Goal: Book appointment/travel/reservation

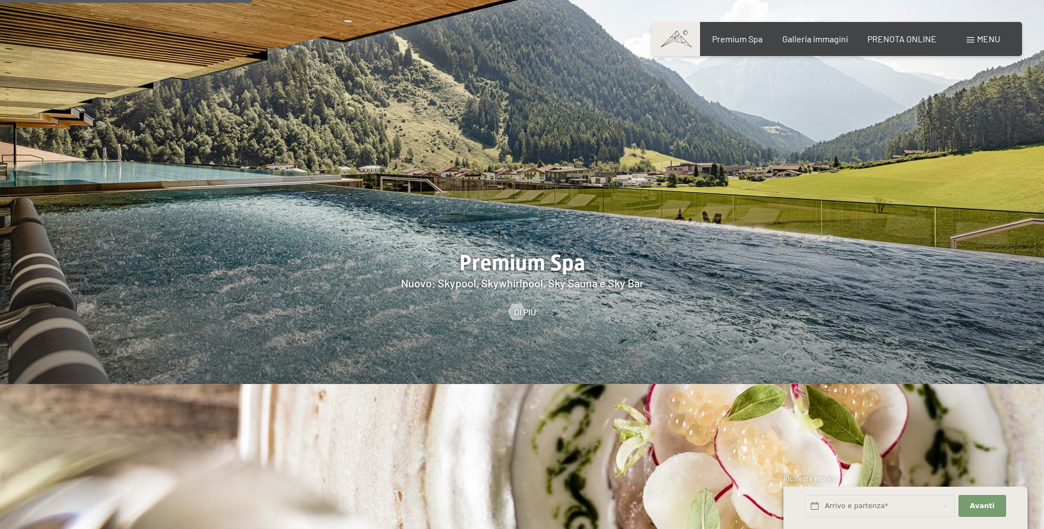
scroll to position [1482, 0]
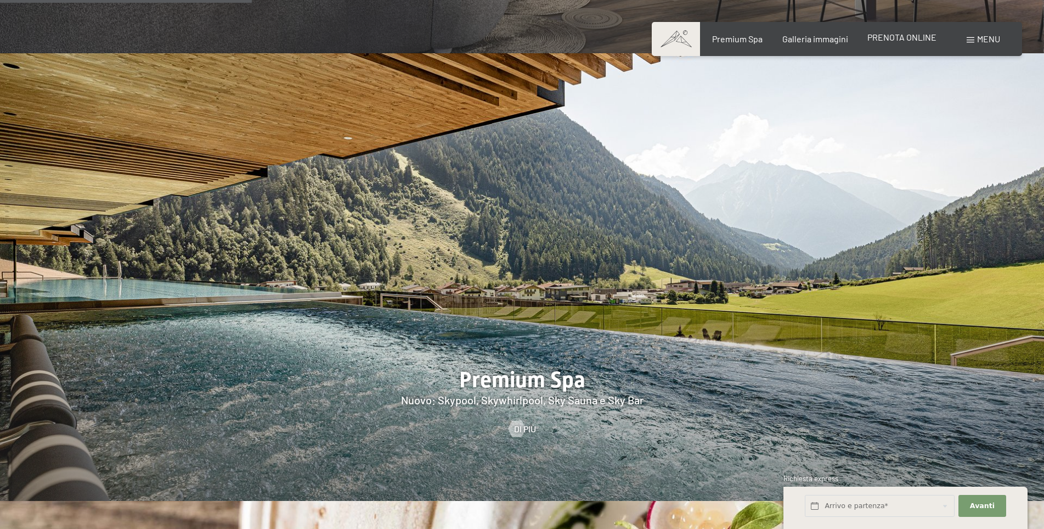
click at [881, 42] on span "PRENOTA ONLINE" at bounding box center [902, 37] width 69 height 10
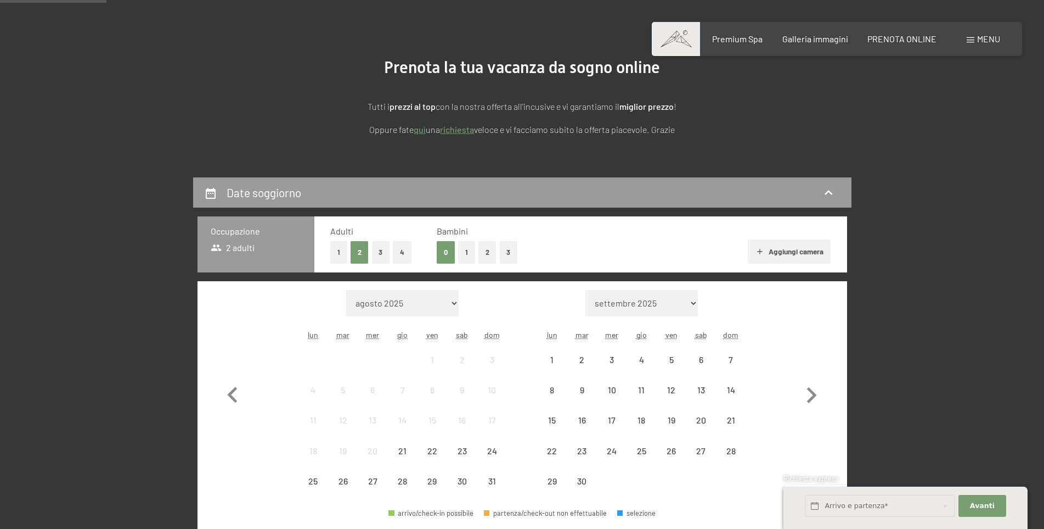
scroll to position [110, 0]
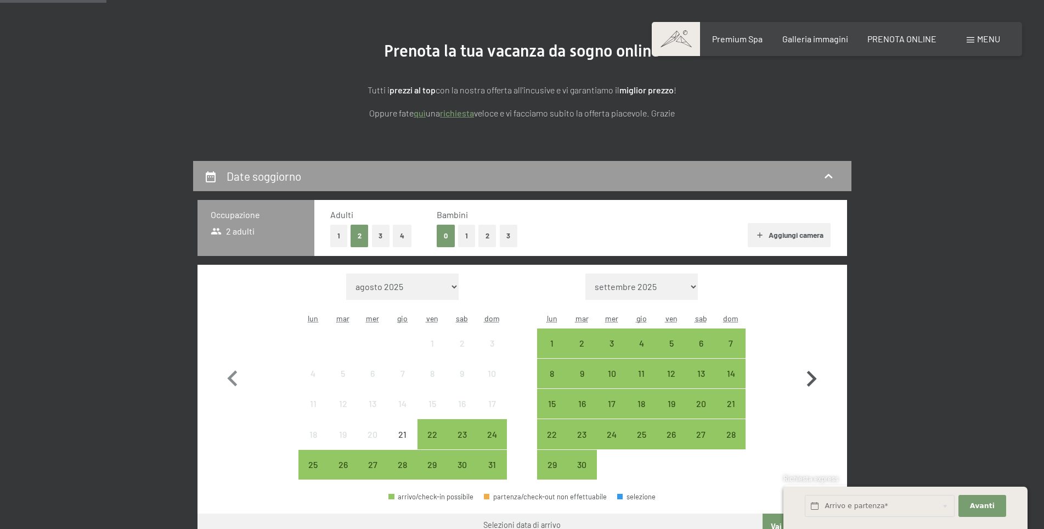
click at [801, 374] on icon "button" at bounding box center [812, 379] width 32 height 32
select select "[DATE]"
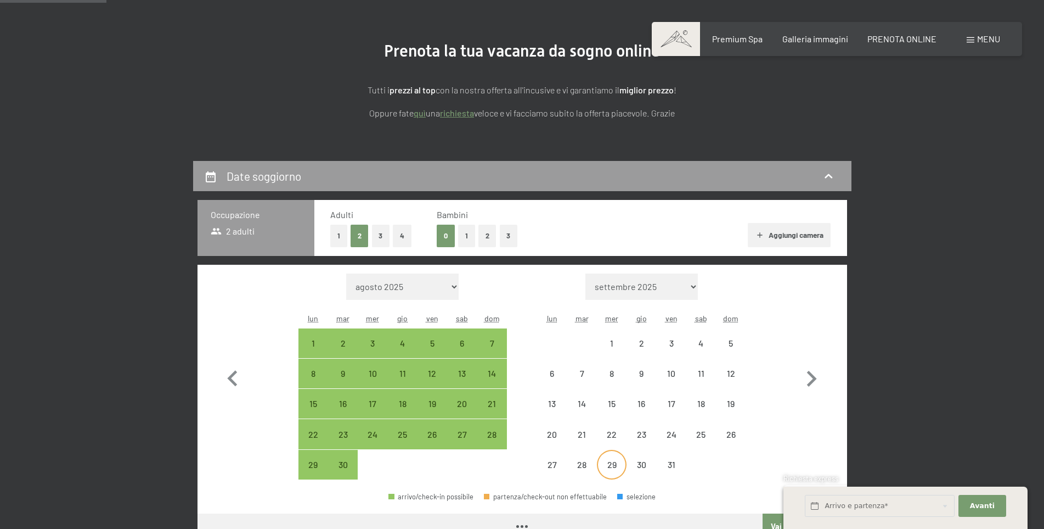
select select "[DATE]"
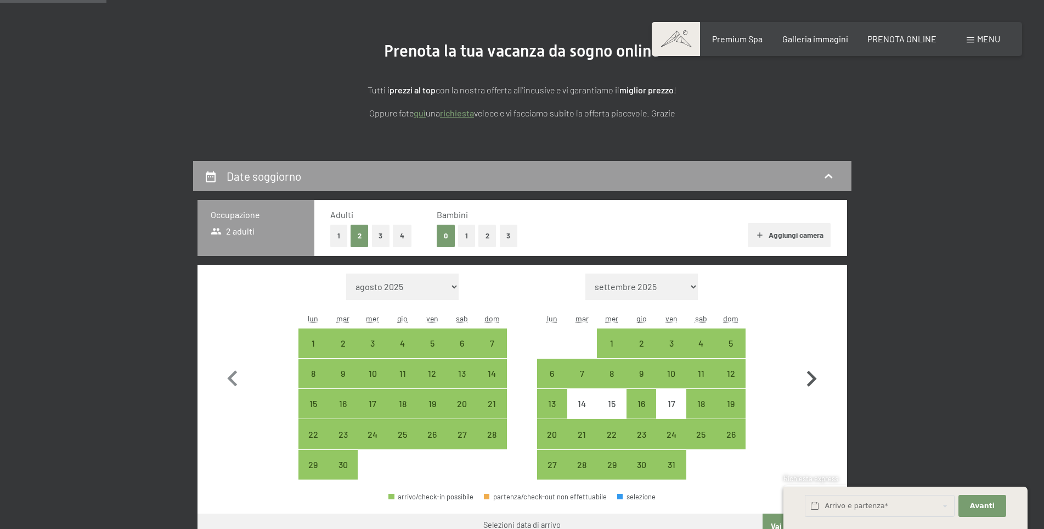
click at [808, 383] on icon "button" at bounding box center [812, 379] width 32 height 32
select select "[DATE]"
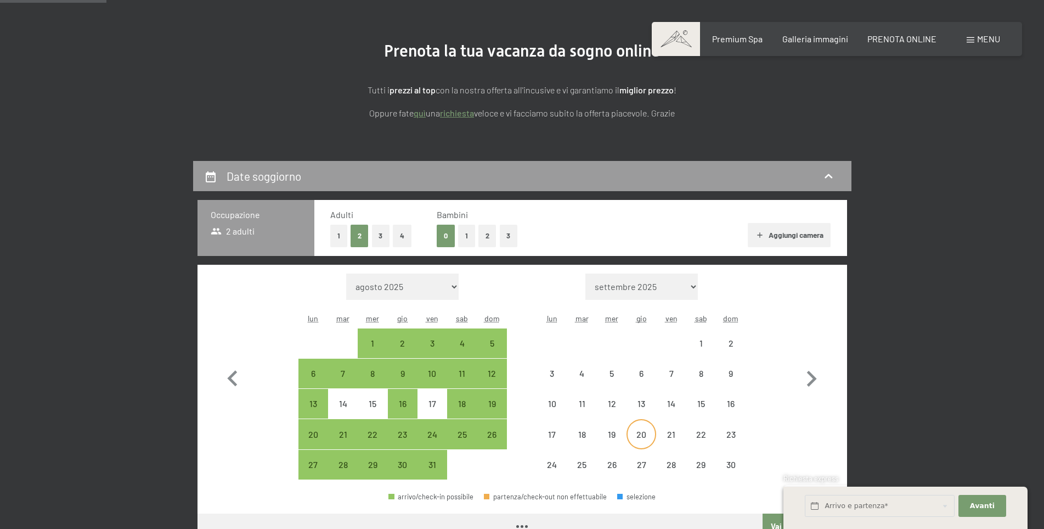
select select "[DATE]"
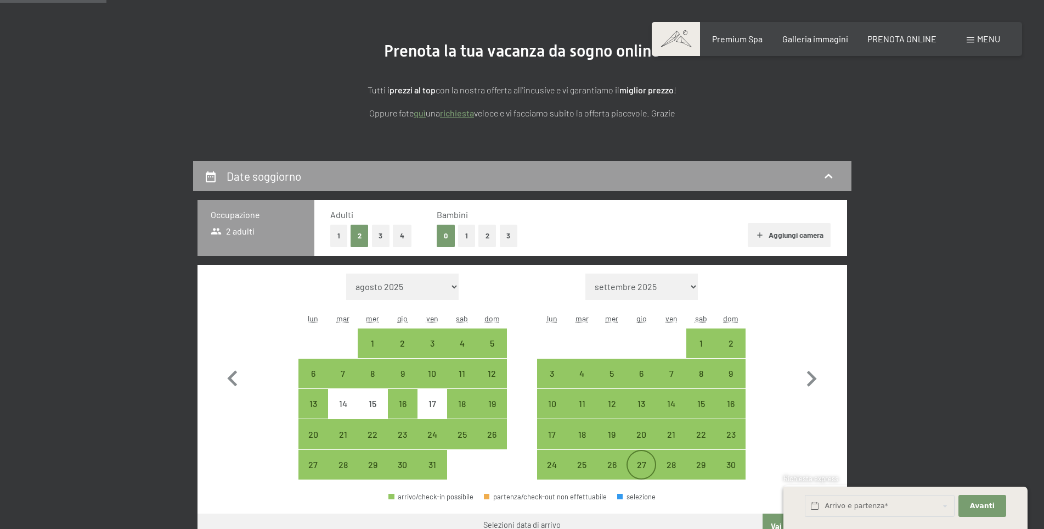
click at [645, 463] on div "27" at bounding box center [641, 473] width 27 height 27
select select "[DATE]"
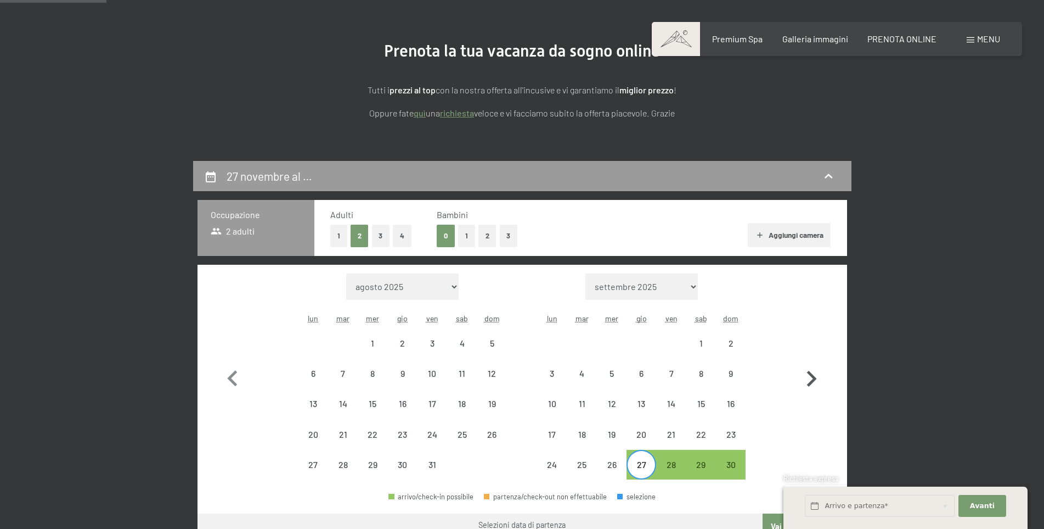
click at [806, 380] on icon "button" at bounding box center [812, 379] width 32 height 32
select select "[DATE]"
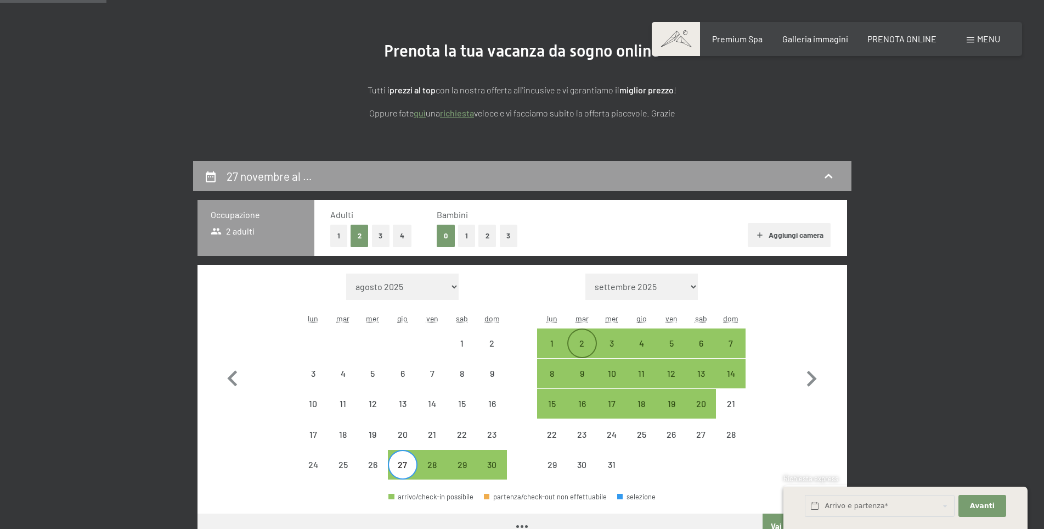
select select "[DATE]"
click at [553, 347] on div "1" at bounding box center [551, 352] width 27 height 27
select select "[DATE]"
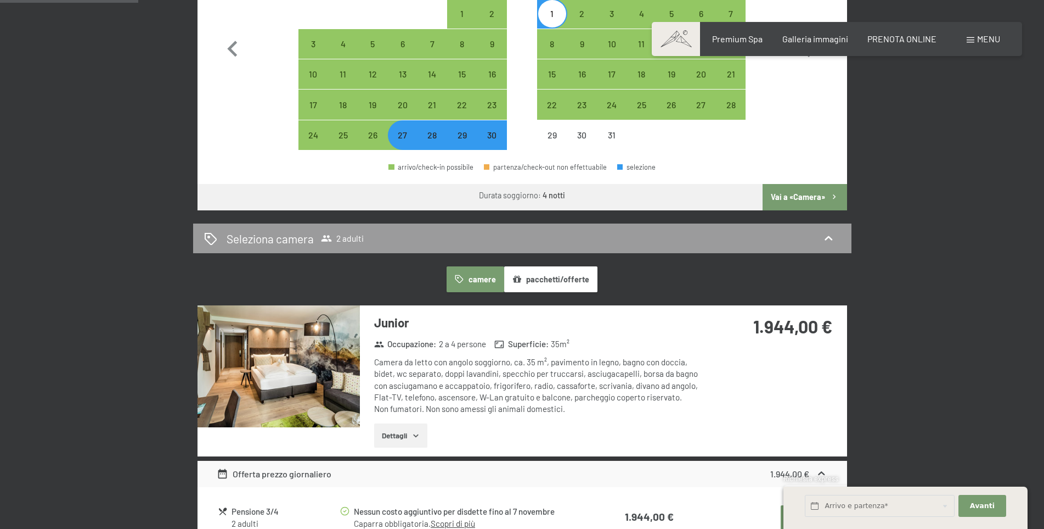
scroll to position [55, 0]
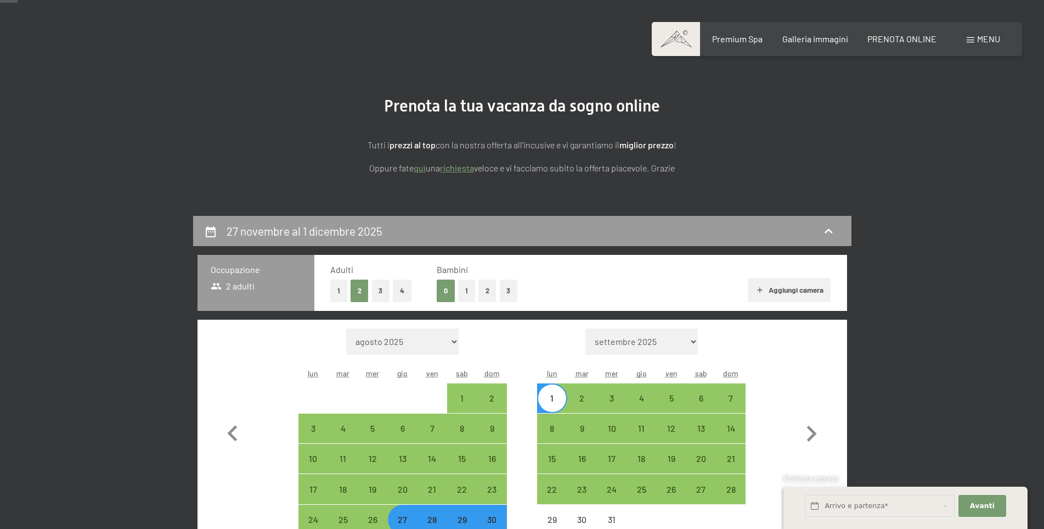
click at [393, 291] on button "4" at bounding box center [402, 290] width 19 height 23
select select "[DATE]"
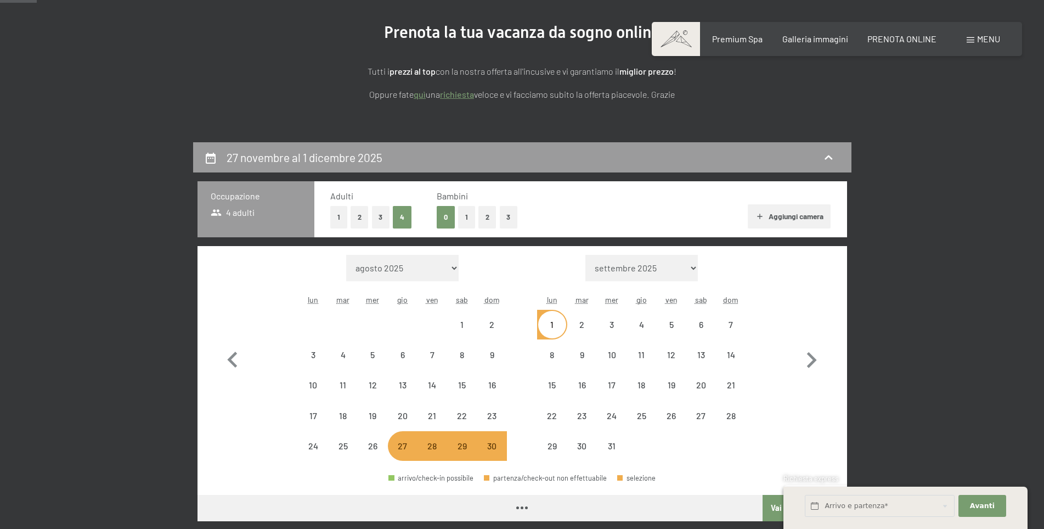
scroll to position [220, 0]
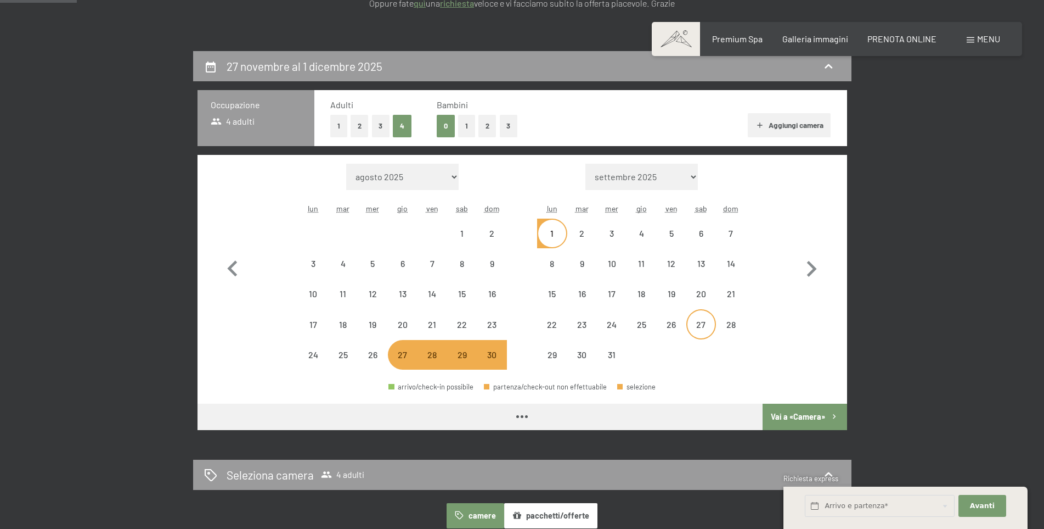
select select "[DATE]"
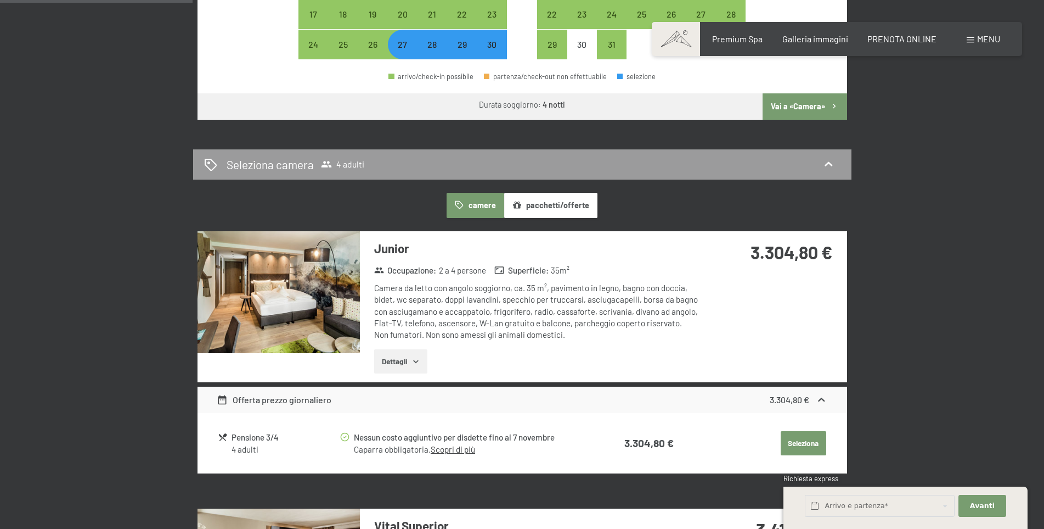
scroll to position [549, 0]
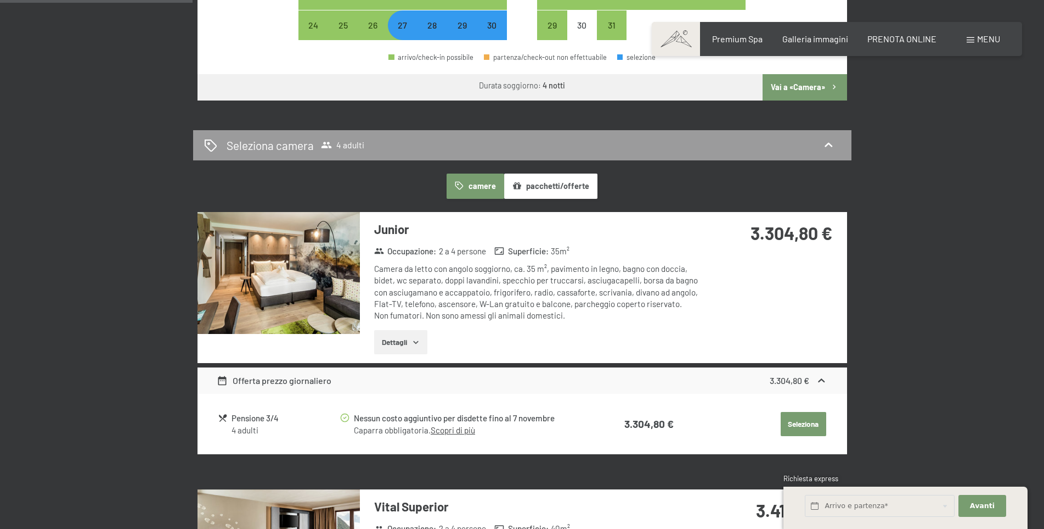
click at [299, 283] on img at bounding box center [279, 273] width 162 height 122
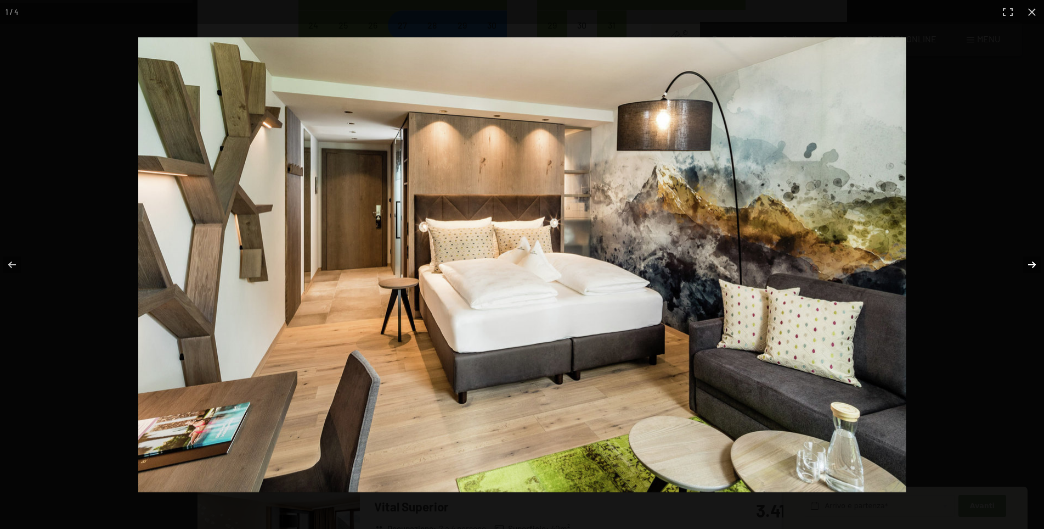
click at [1027, 261] on button "button" at bounding box center [1025, 264] width 38 height 55
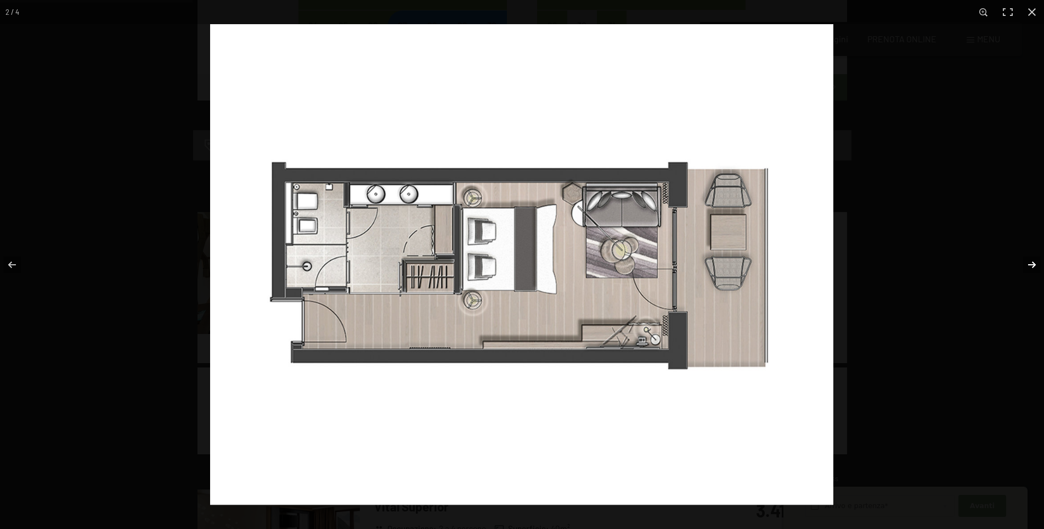
click at [1027, 261] on button "button" at bounding box center [1025, 264] width 38 height 55
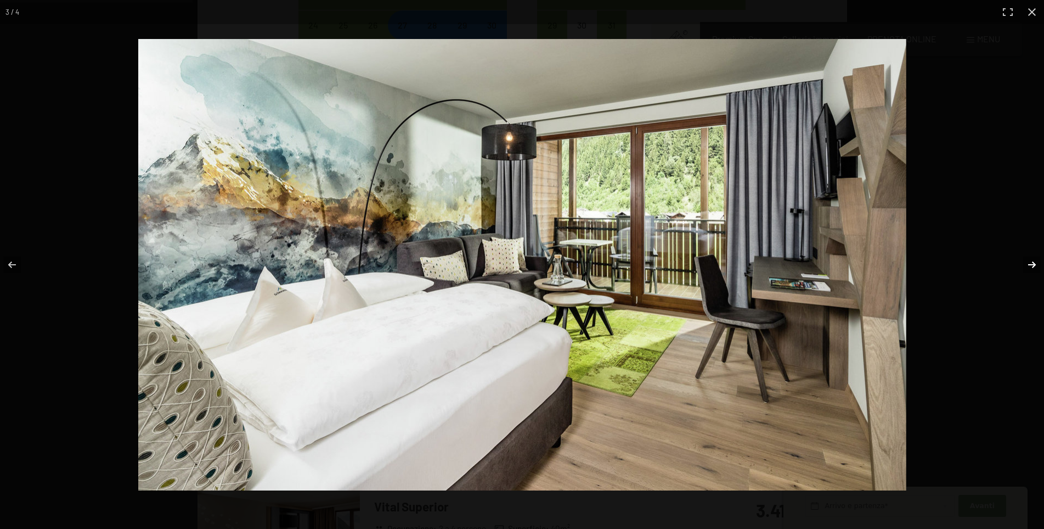
click at [1027, 261] on button "button" at bounding box center [1025, 264] width 38 height 55
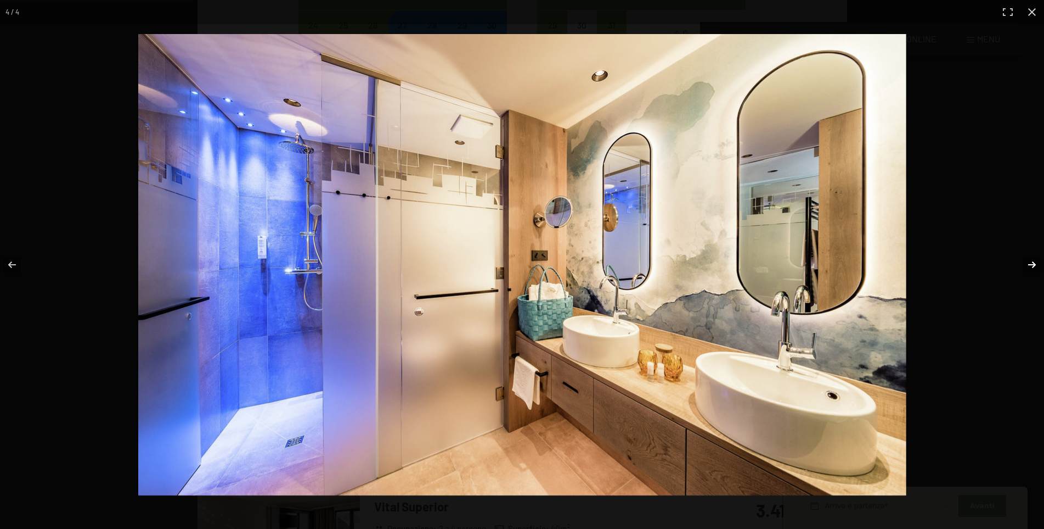
click at [1027, 261] on button "button" at bounding box center [1025, 264] width 38 height 55
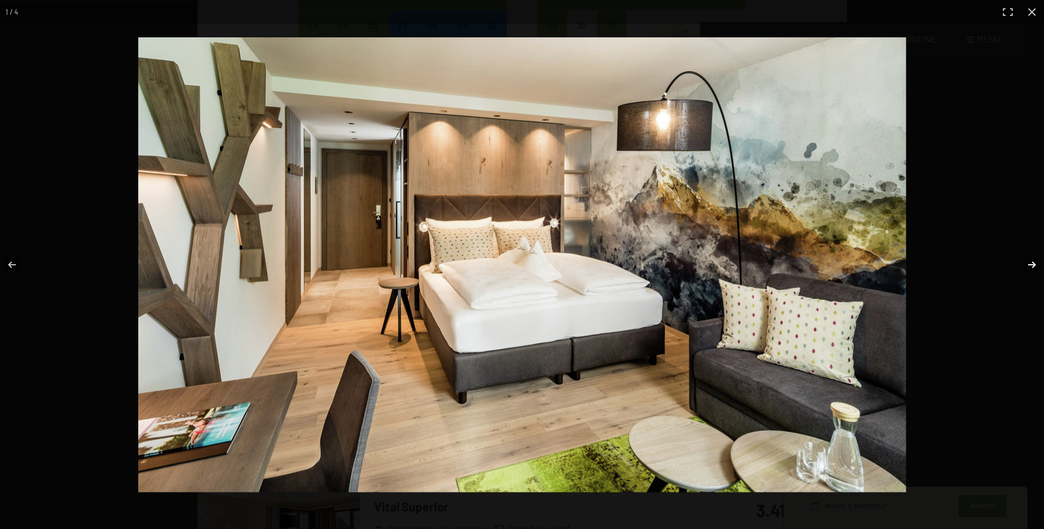
click at [1027, 261] on button "button" at bounding box center [1025, 264] width 38 height 55
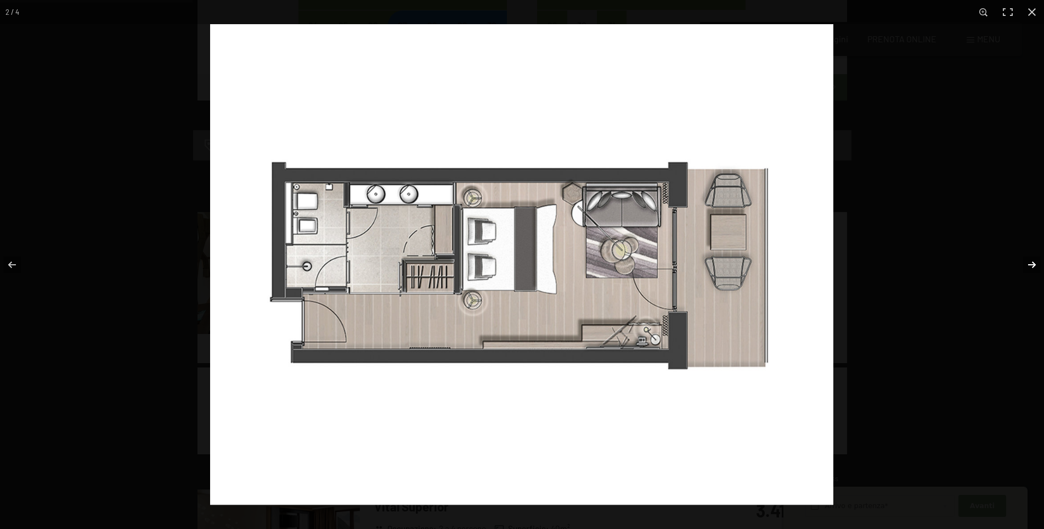
click at [1027, 261] on button "button" at bounding box center [1025, 264] width 38 height 55
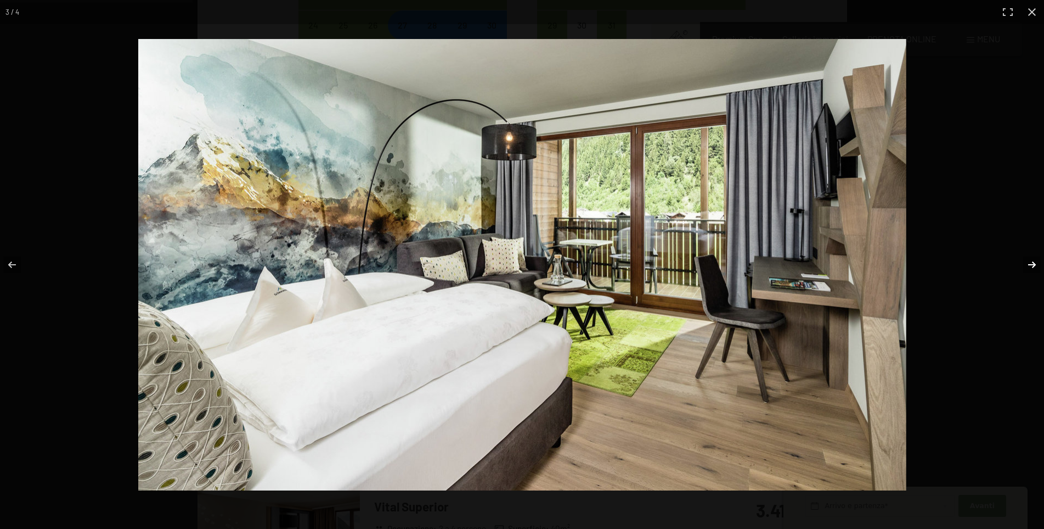
click at [1027, 261] on button "button" at bounding box center [1025, 264] width 38 height 55
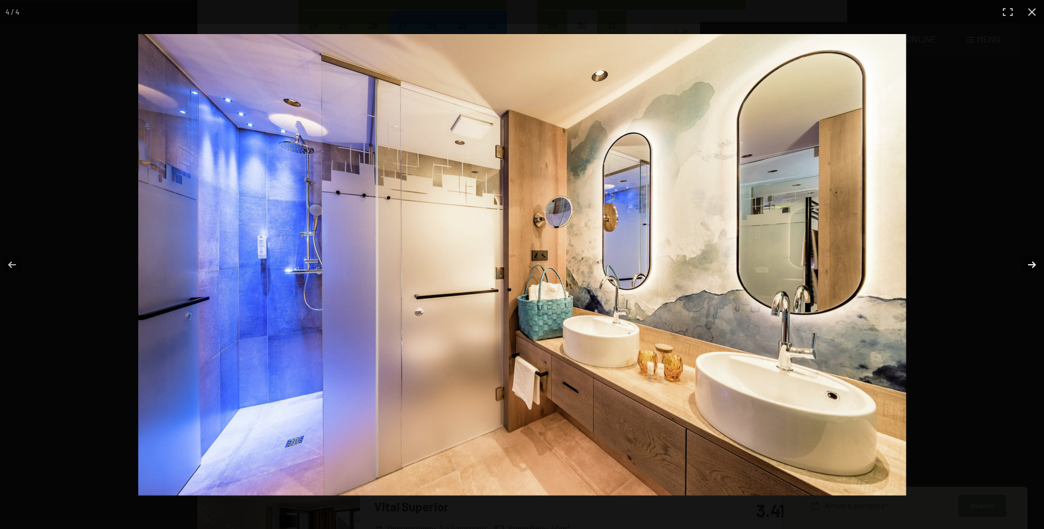
click at [1027, 261] on button "button" at bounding box center [1025, 264] width 38 height 55
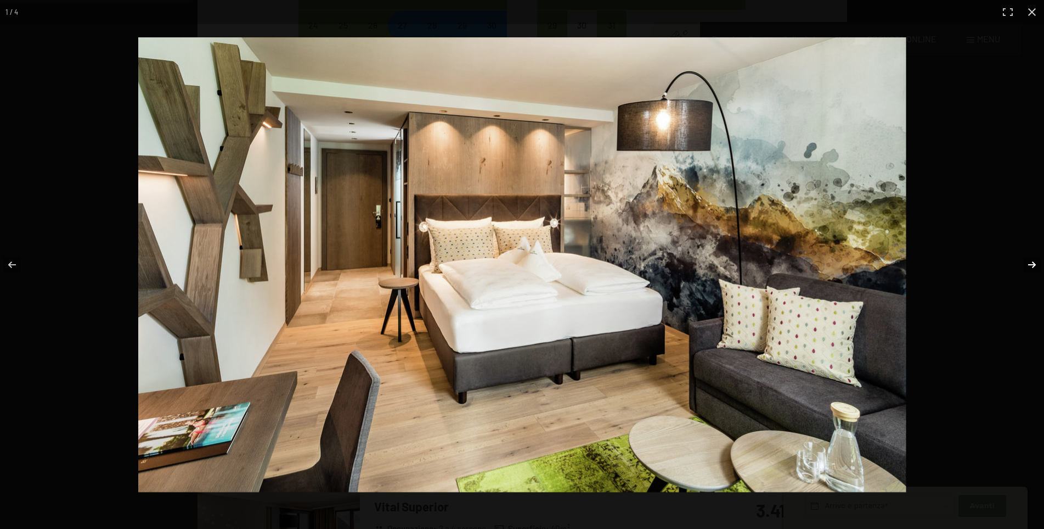
click at [1027, 261] on button "button" at bounding box center [1025, 264] width 38 height 55
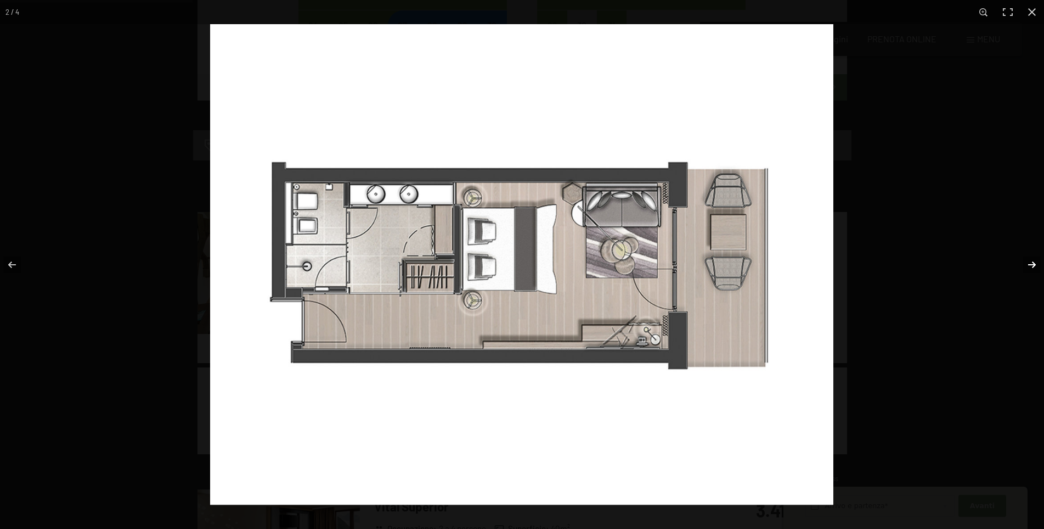
click at [1027, 261] on button "button" at bounding box center [1025, 264] width 38 height 55
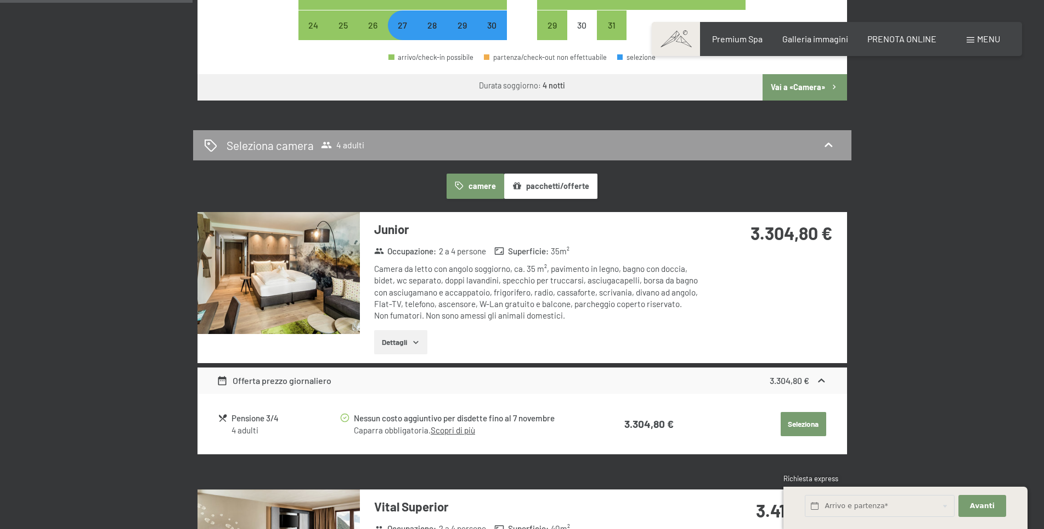
click at [0, 0] on button "button" at bounding box center [0, 0] width 0 height 0
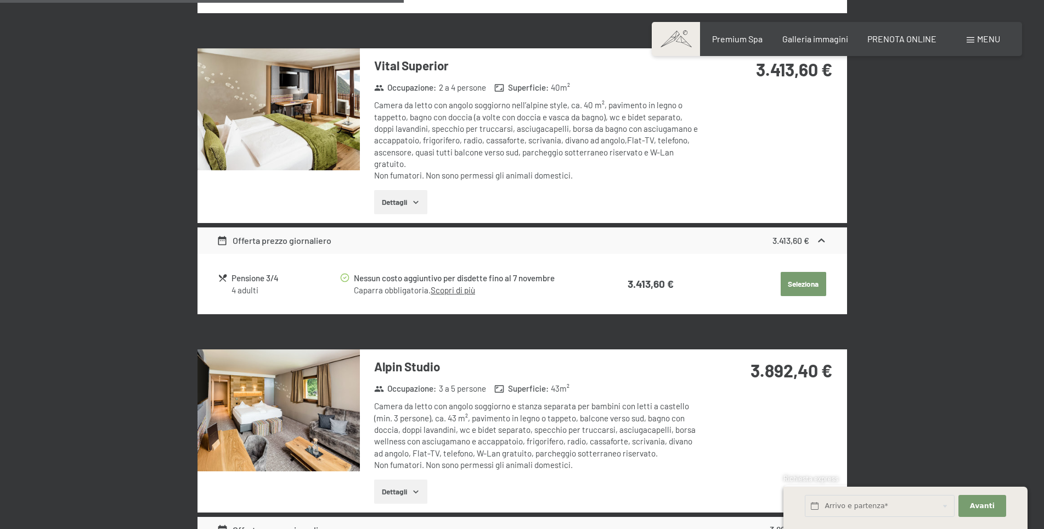
scroll to position [1153, 0]
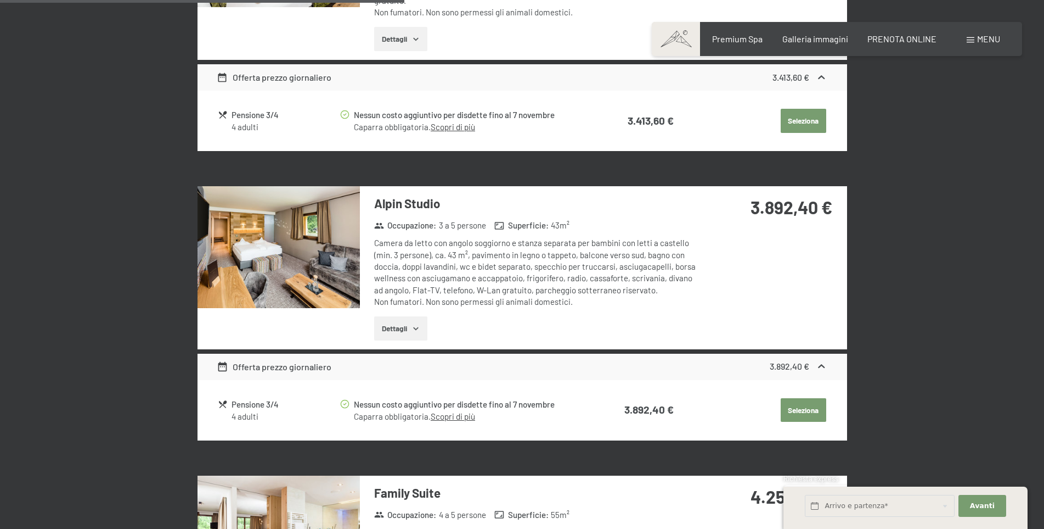
click at [271, 234] on img at bounding box center [279, 247] width 162 height 122
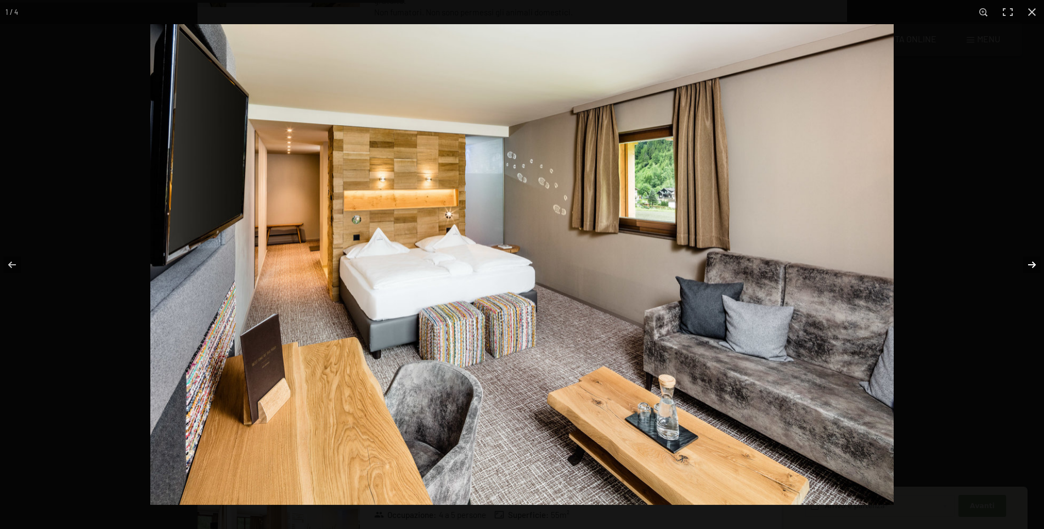
click at [1034, 268] on button "button" at bounding box center [1025, 264] width 38 height 55
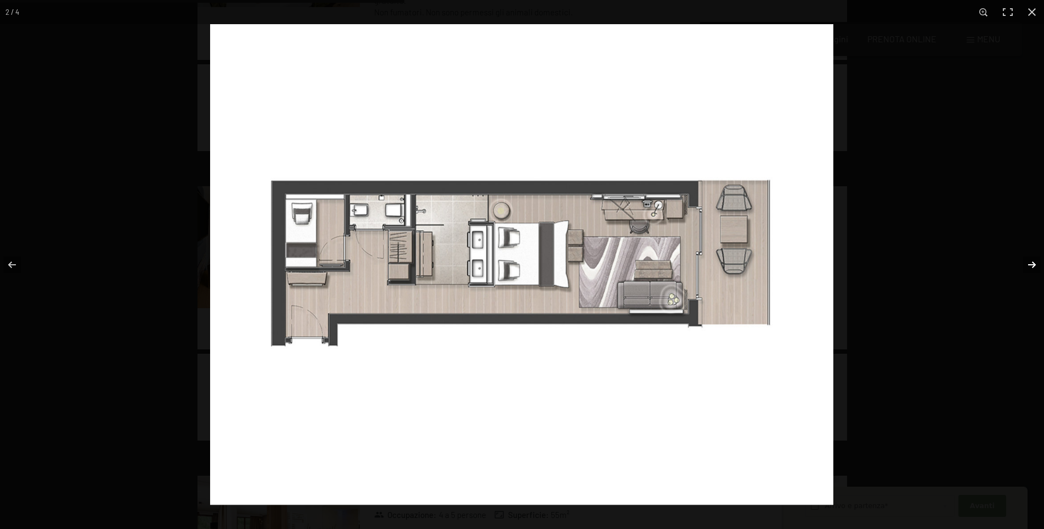
click at [1034, 268] on button "button" at bounding box center [1025, 264] width 38 height 55
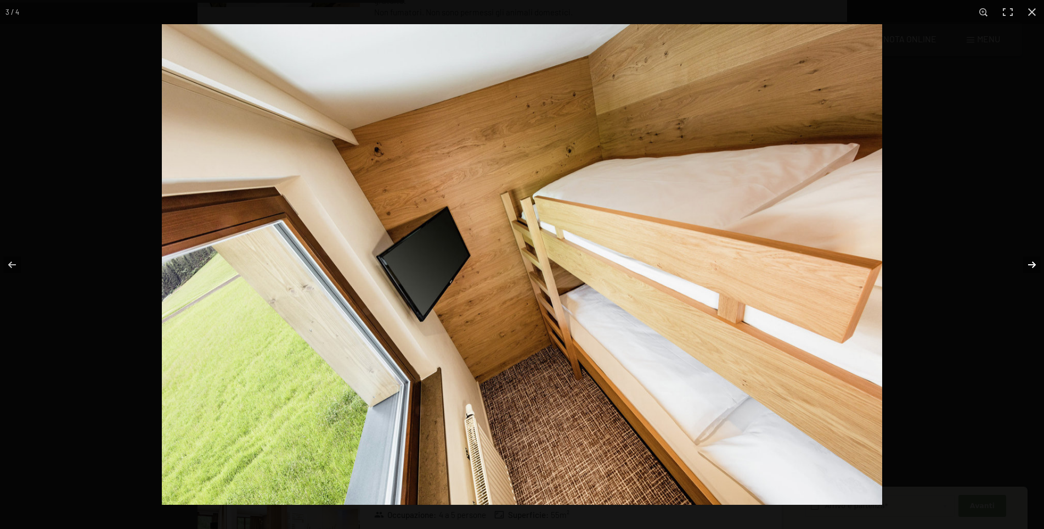
click at [1034, 268] on button "button" at bounding box center [1025, 264] width 38 height 55
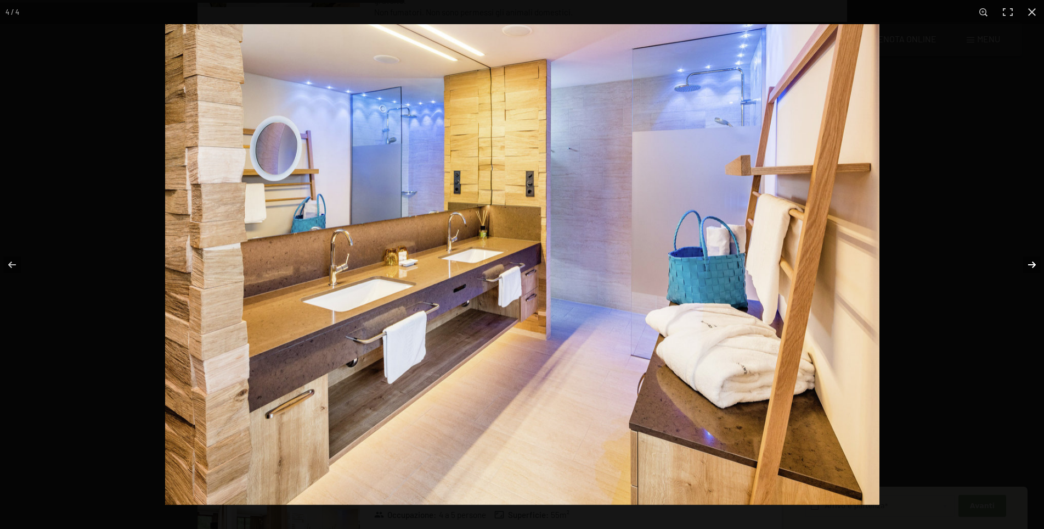
click at [1034, 268] on button "button" at bounding box center [1025, 264] width 38 height 55
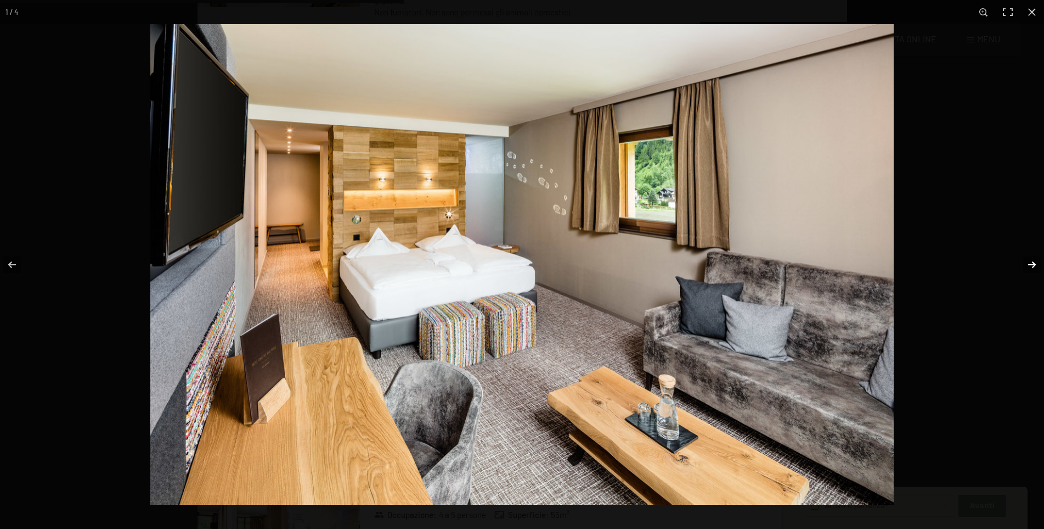
click at [1034, 268] on button "button" at bounding box center [1025, 264] width 38 height 55
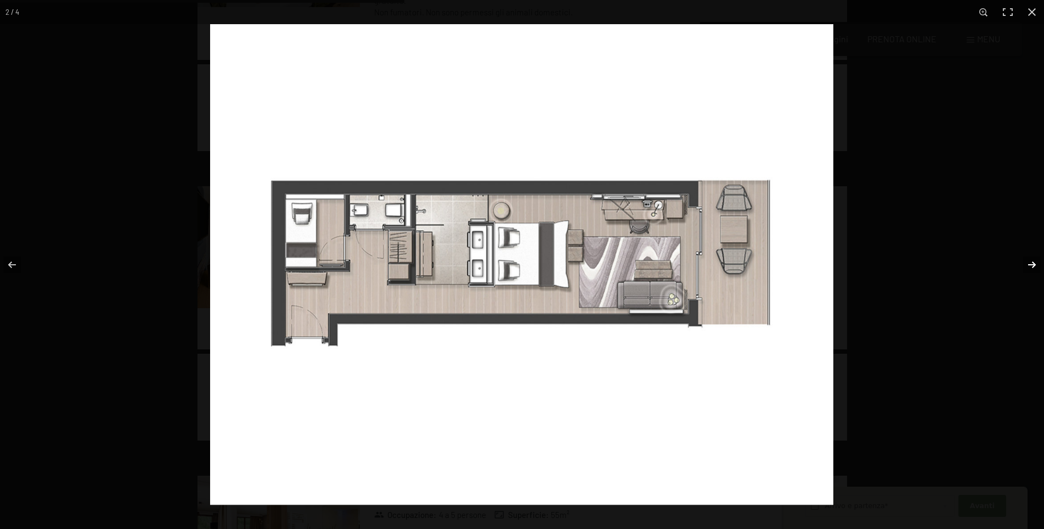
click at [1034, 268] on button "button" at bounding box center [1025, 264] width 38 height 55
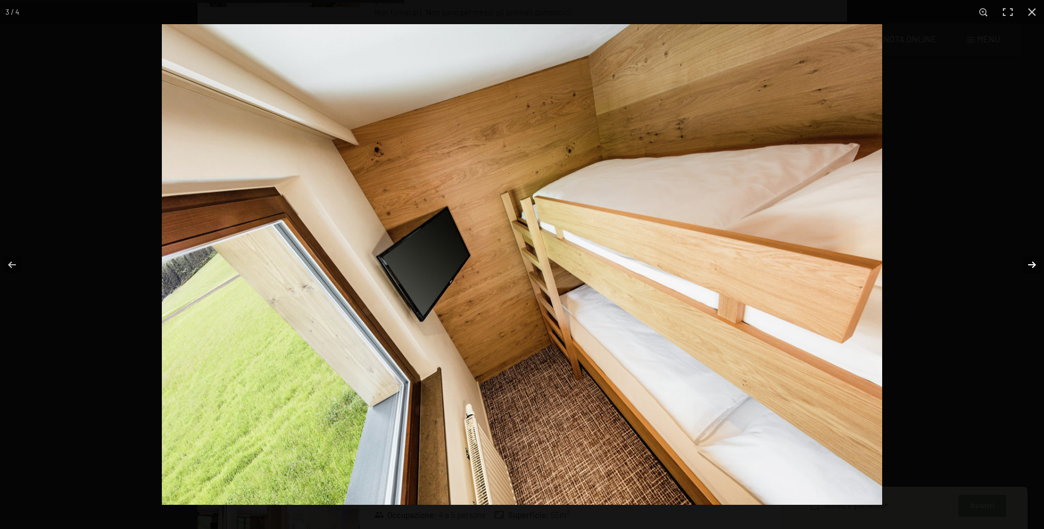
click at [1034, 268] on button "button" at bounding box center [1025, 264] width 38 height 55
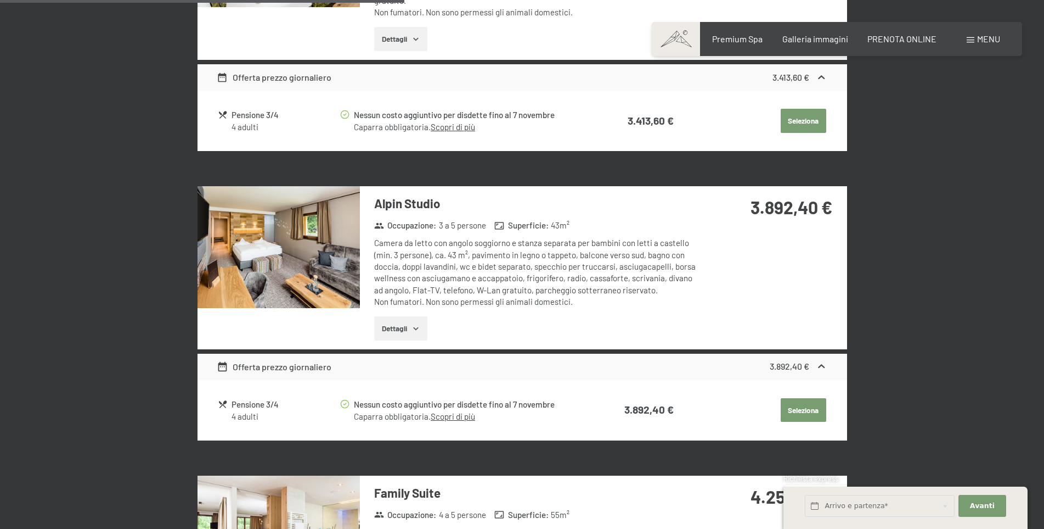
click at [0, 0] on button "button" at bounding box center [0, 0] width 0 height 0
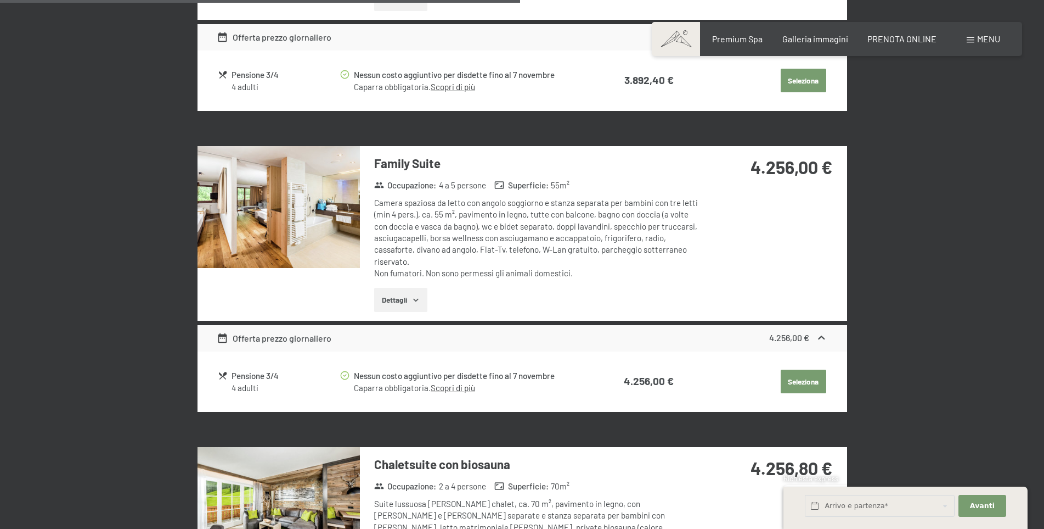
click at [407, 300] on button "Dettagli" at bounding box center [400, 300] width 53 height 24
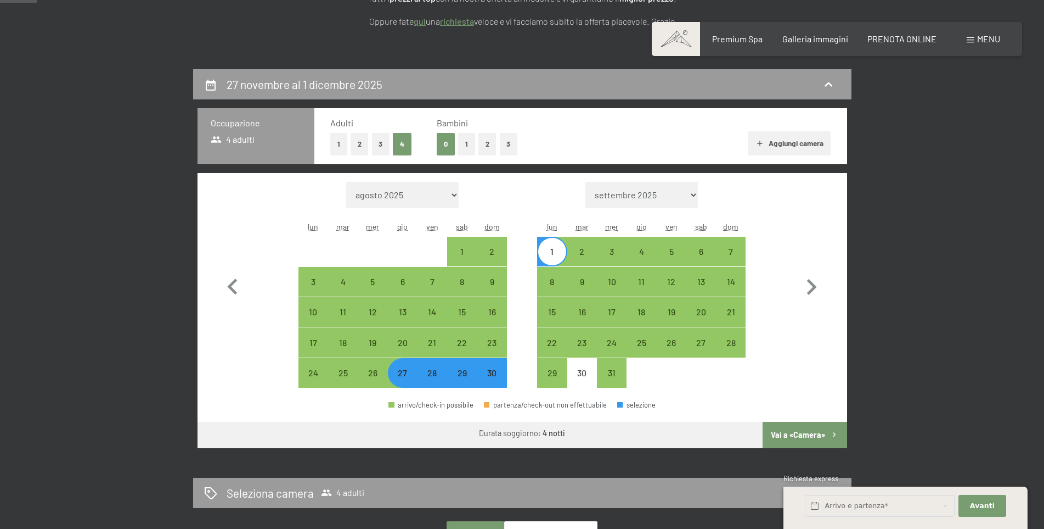
scroll to position [110, 0]
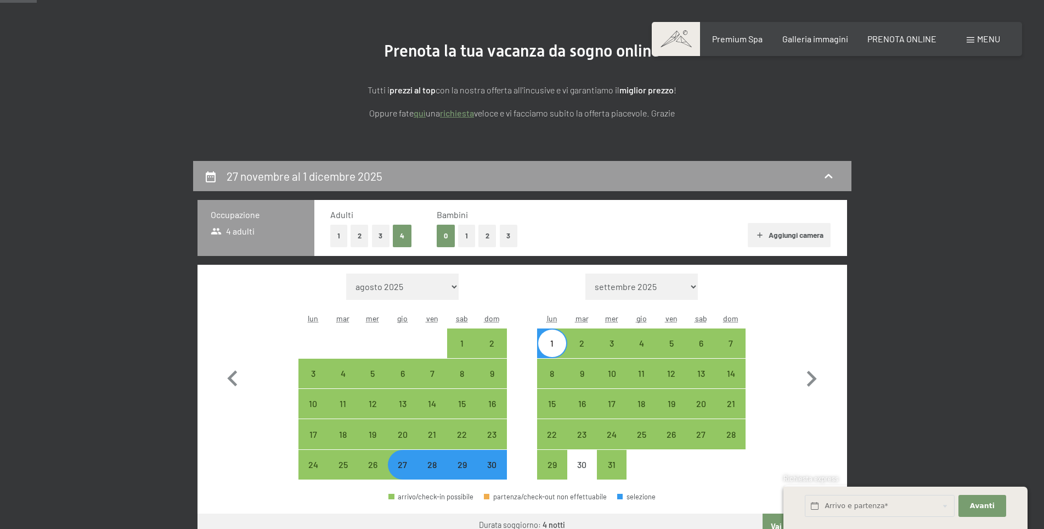
click at [813, 234] on button "Aggiungi camera" at bounding box center [789, 235] width 83 height 24
select select "[DATE]"
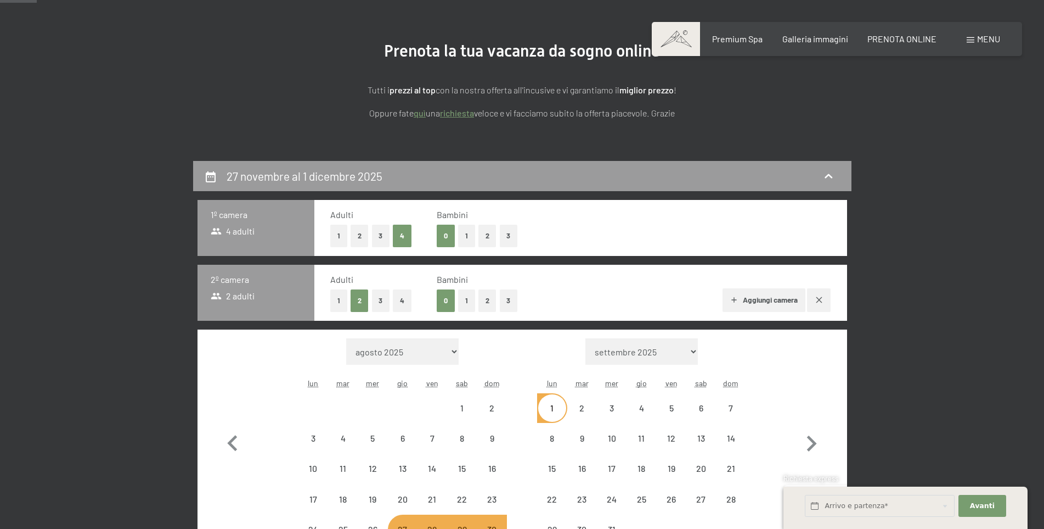
select select "[DATE]"
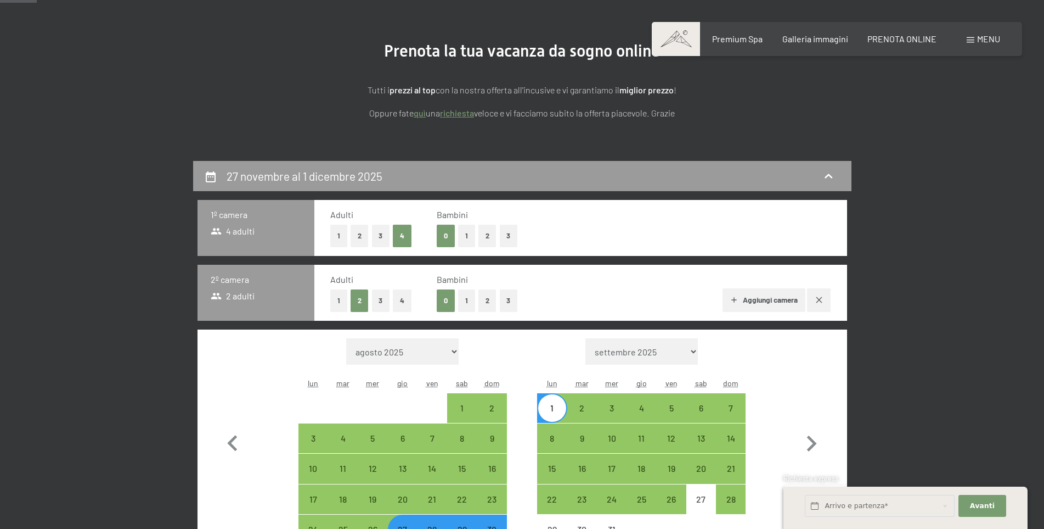
click at [406, 305] on button "4" at bounding box center [402, 300] width 19 height 23
select select "[DATE]"
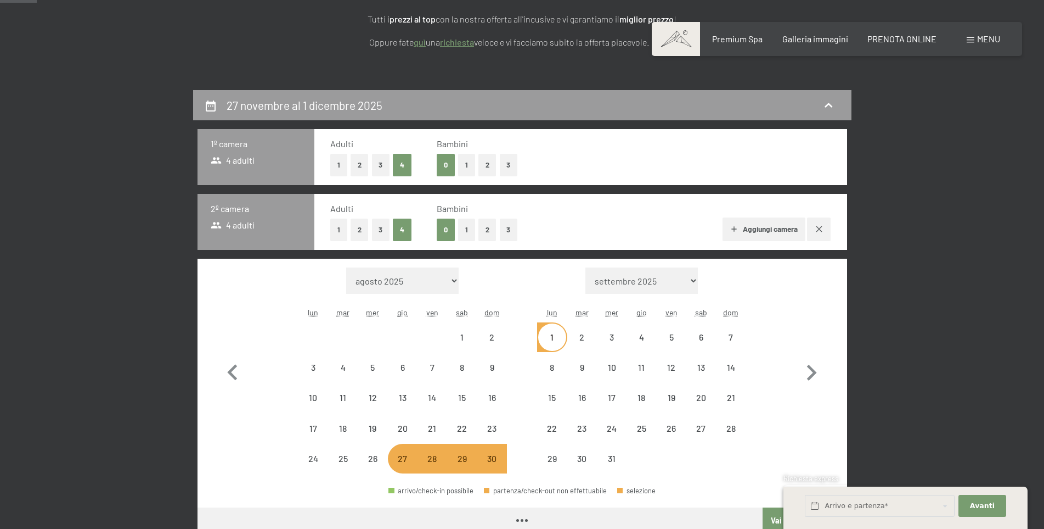
select select "[DATE]"
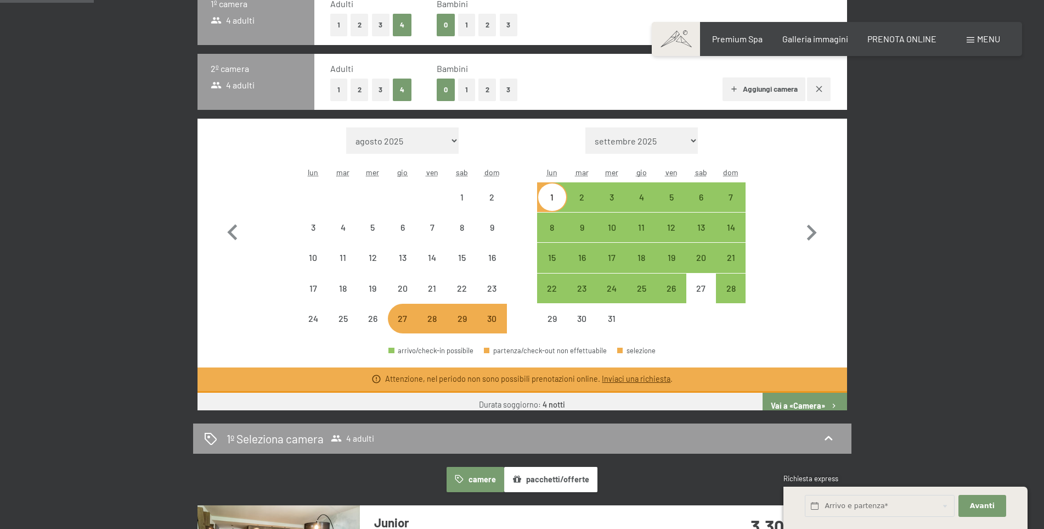
scroll to position [329, 0]
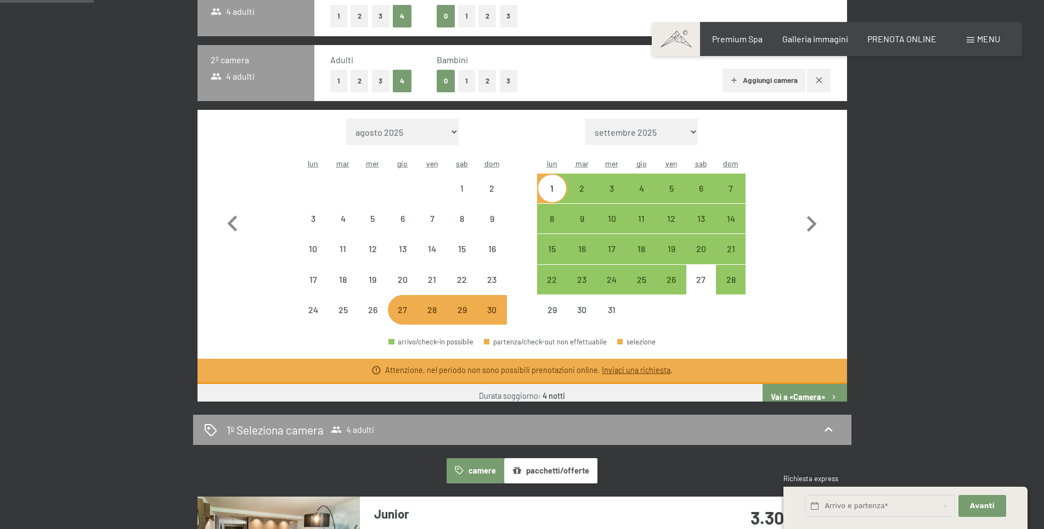
select select "[DATE]"
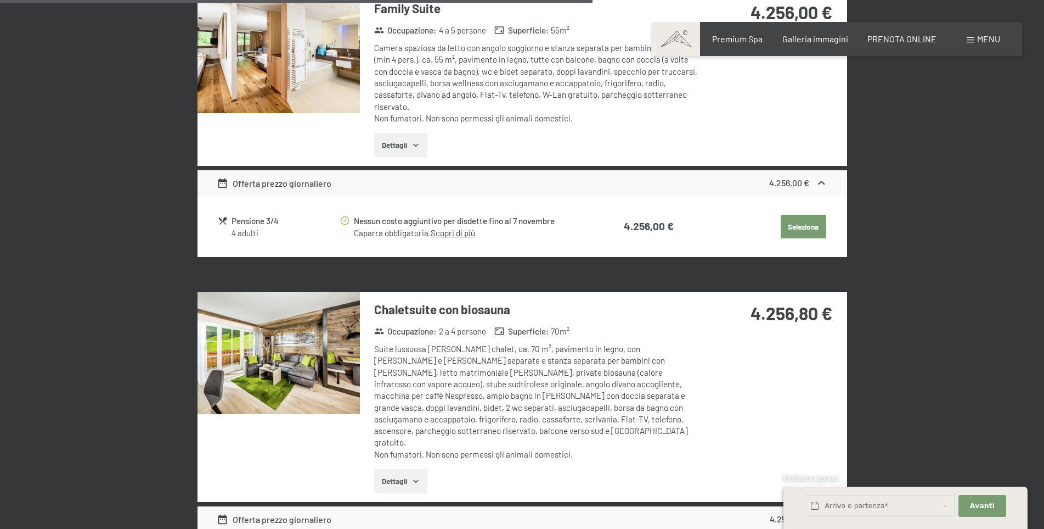
scroll to position [2141, 0]
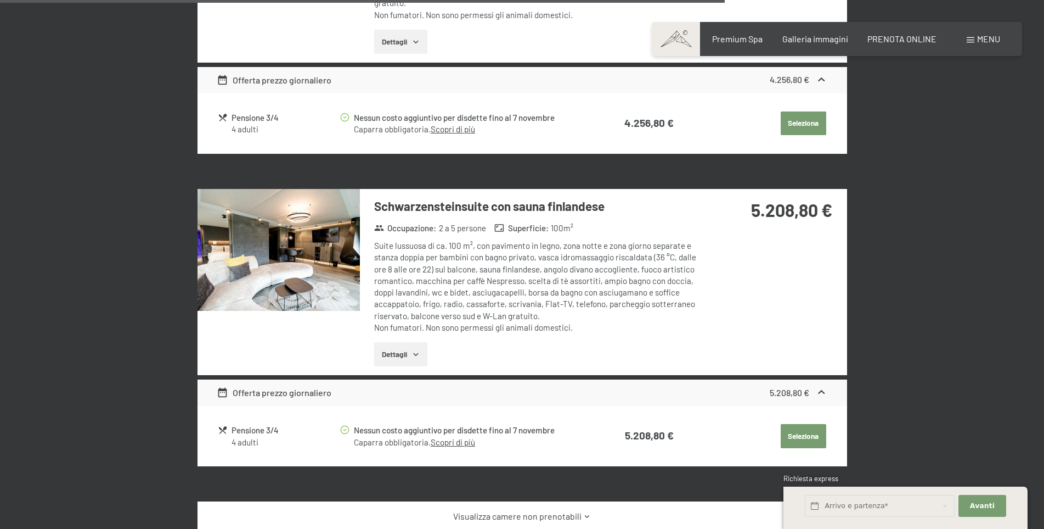
click at [388, 345] on button "Dettagli" at bounding box center [400, 354] width 53 height 24
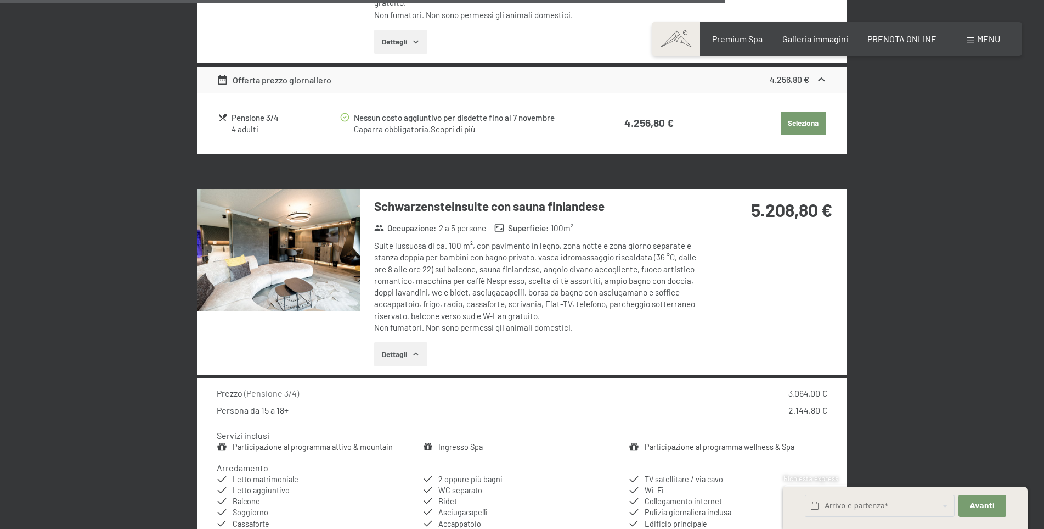
click at [295, 245] on img at bounding box center [279, 250] width 162 height 122
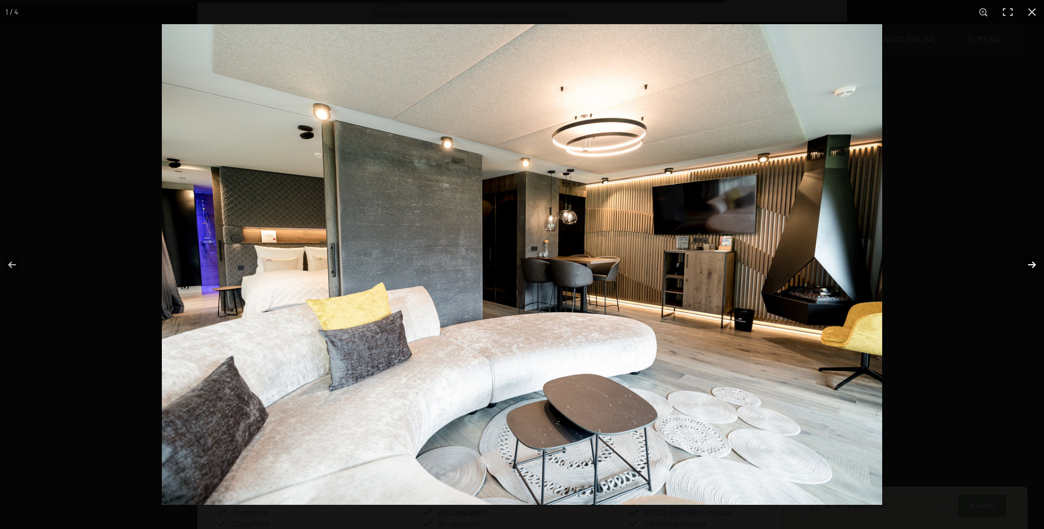
click at [1031, 252] on button "button" at bounding box center [1025, 264] width 38 height 55
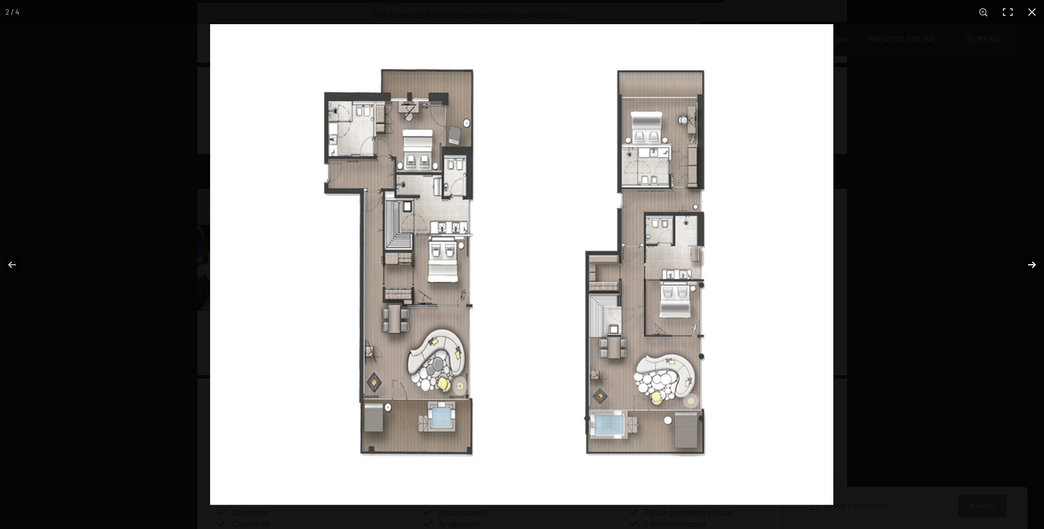
click at [1034, 263] on button "button" at bounding box center [1025, 264] width 38 height 55
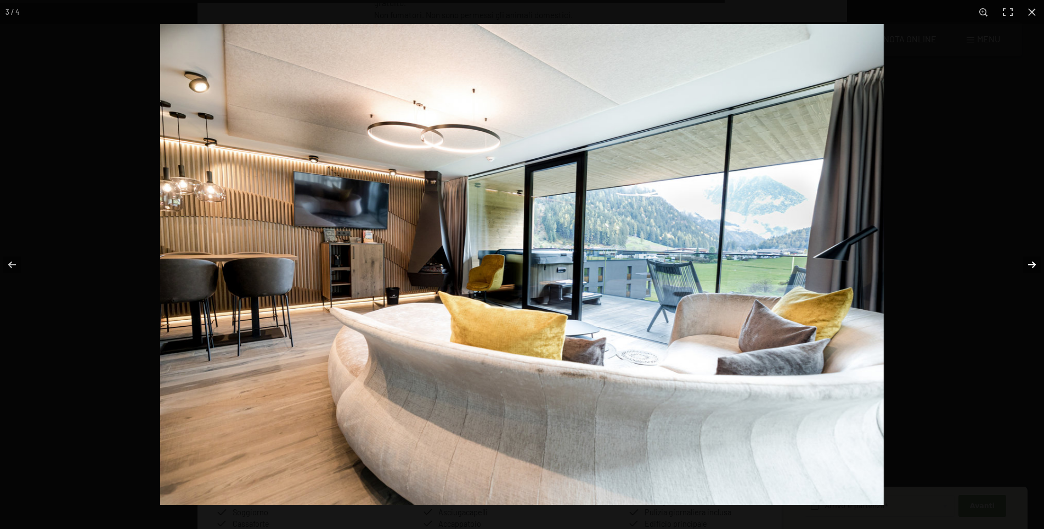
click at [1034, 263] on button "button" at bounding box center [1025, 264] width 38 height 55
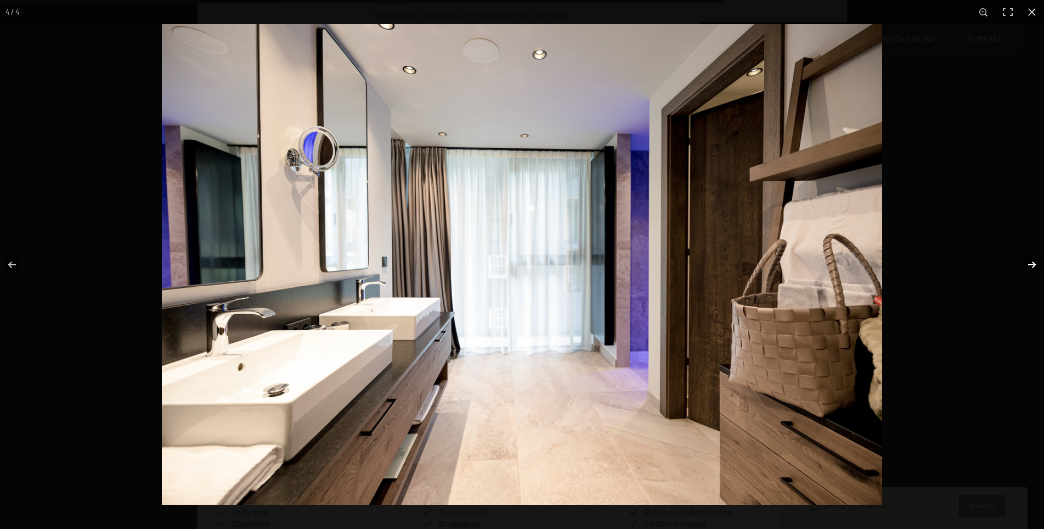
click at [1034, 263] on button "button" at bounding box center [1025, 264] width 38 height 55
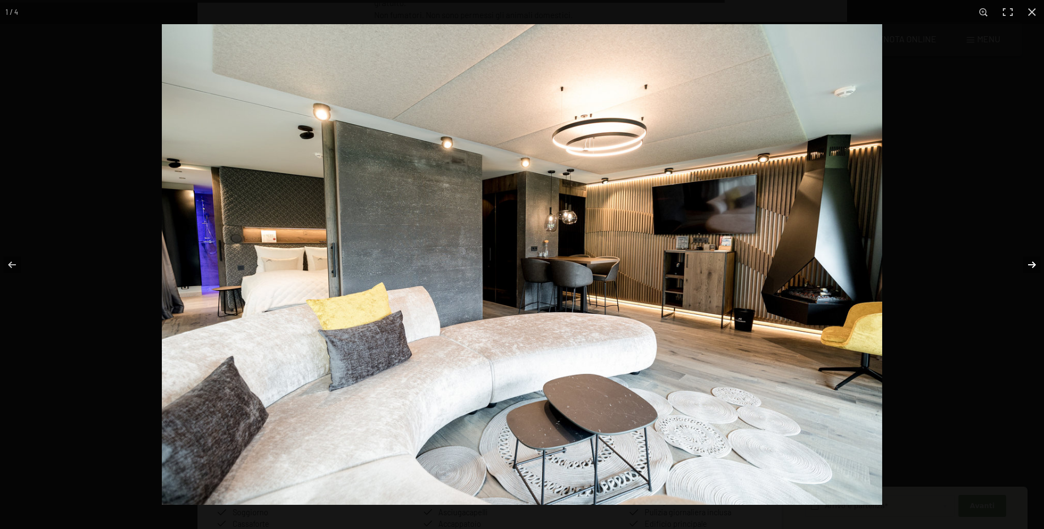
click at [1034, 263] on button "button" at bounding box center [1025, 264] width 38 height 55
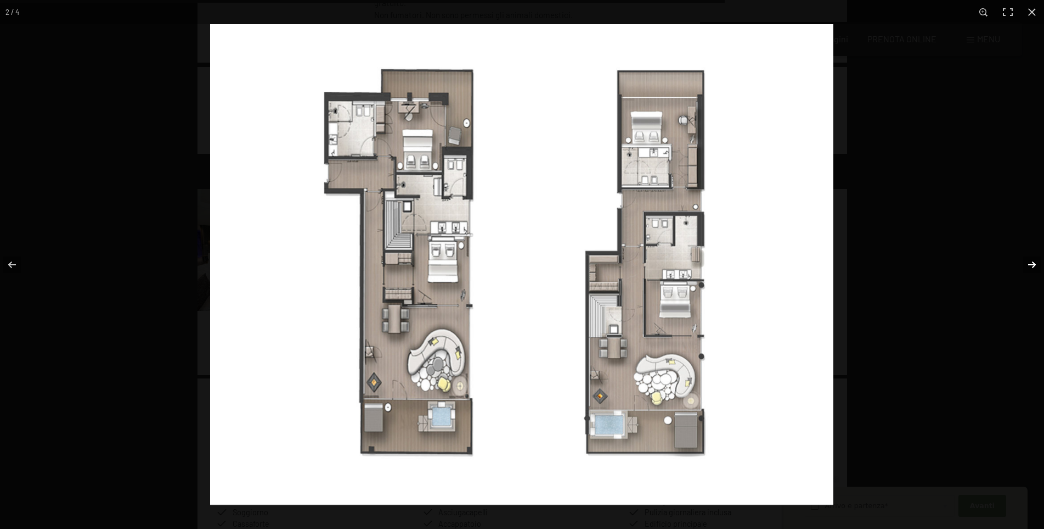
click at [1034, 263] on button "button" at bounding box center [1025, 264] width 38 height 55
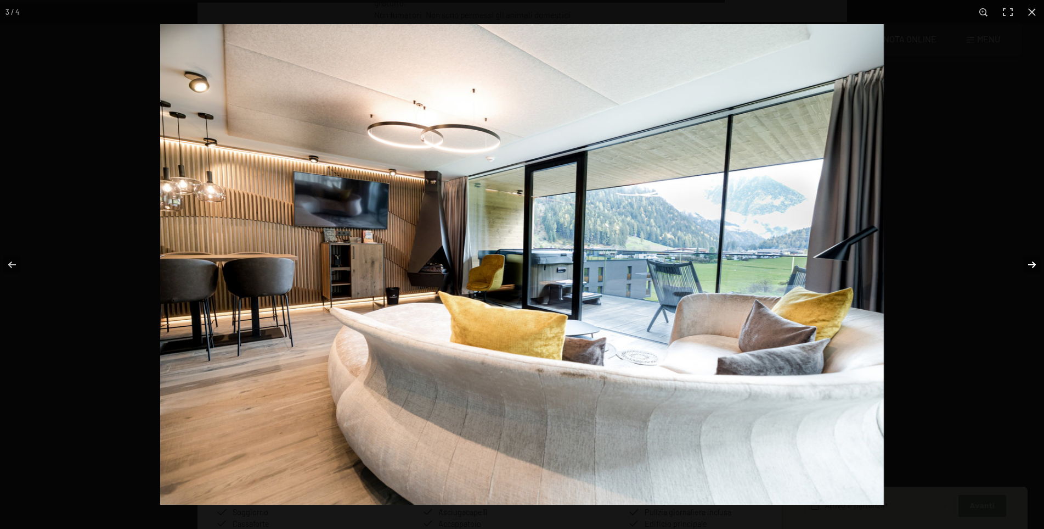
click at [1035, 263] on button "button" at bounding box center [1025, 264] width 38 height 55
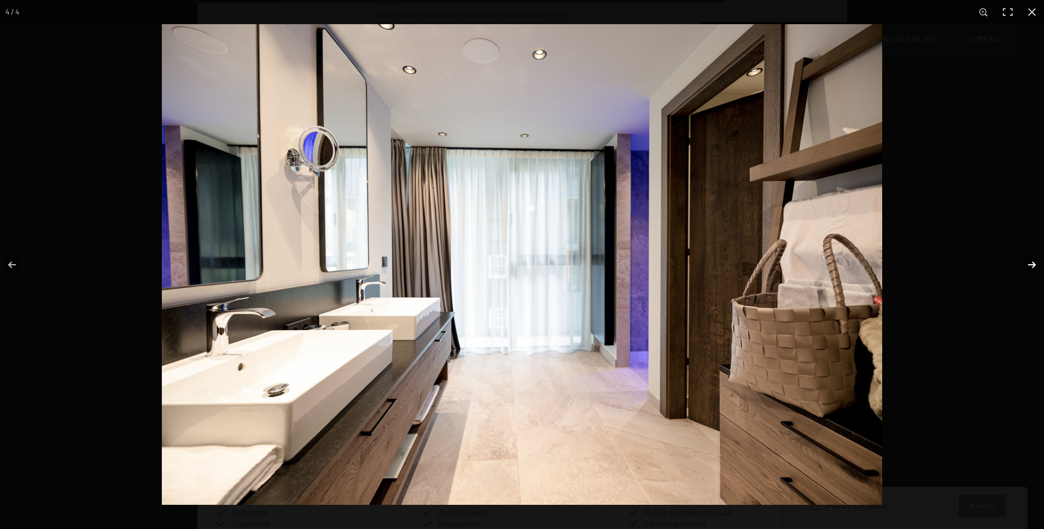
click at [1035, 263] on button "button" at bounding box center [1025, 264] width 38 height 55
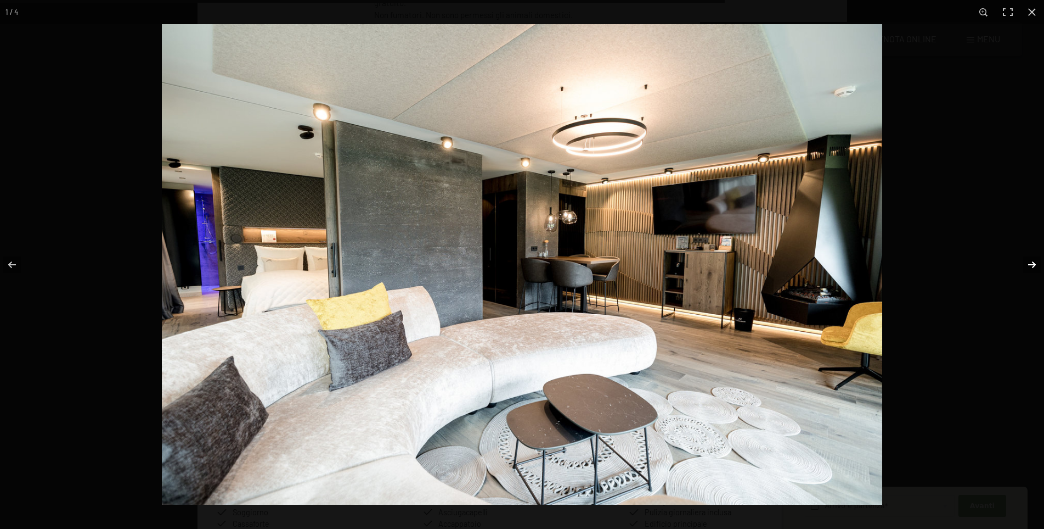
click at [1035, 264] on button "button" at bounding box center [1025, 264] width 38 height 55
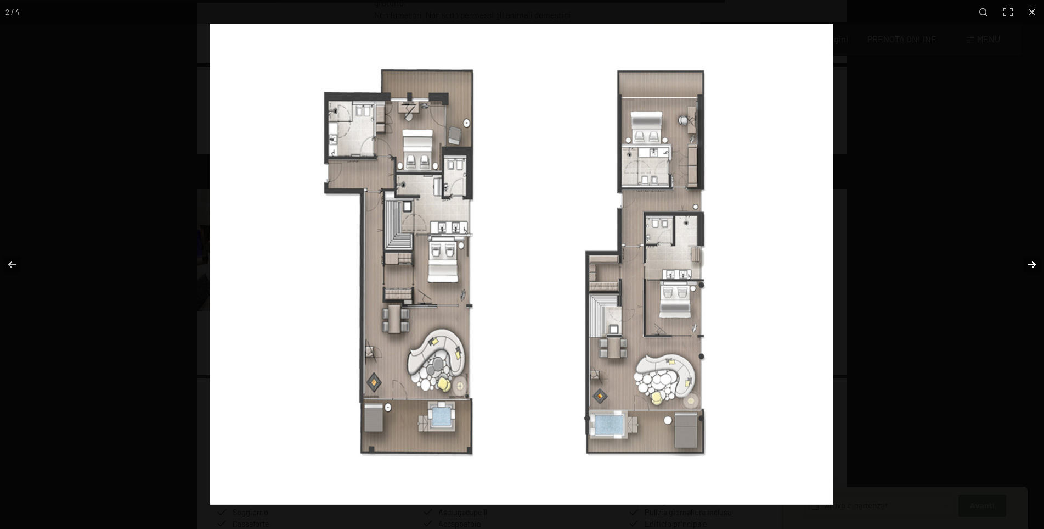
click at [1035, 264] on button "button" at bounding box center [1025, 264] width 38 height 55
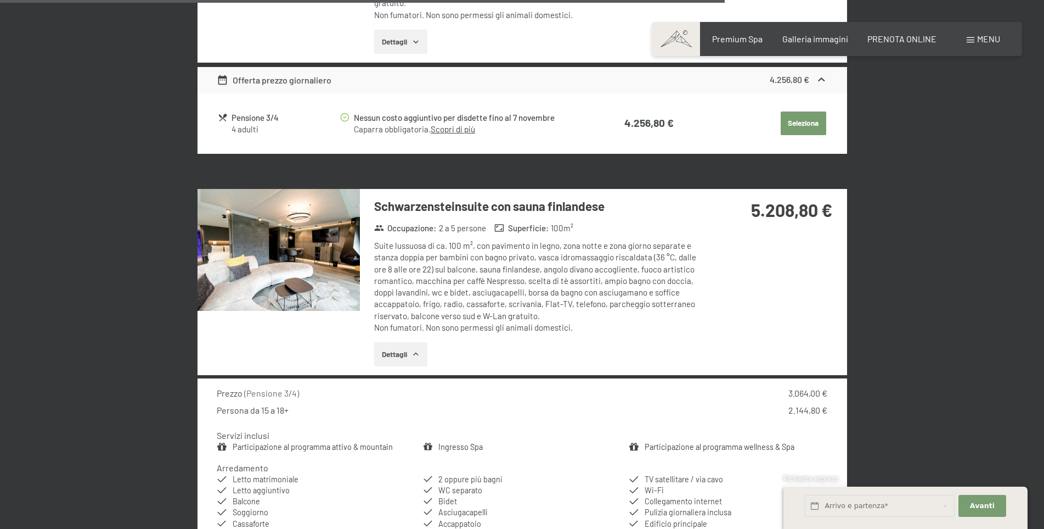
click at [0, 0] on button "button" at bounding box center [0, 0] width 0 height 0
